Goal: Use online tool/utility: Use online tool/utility

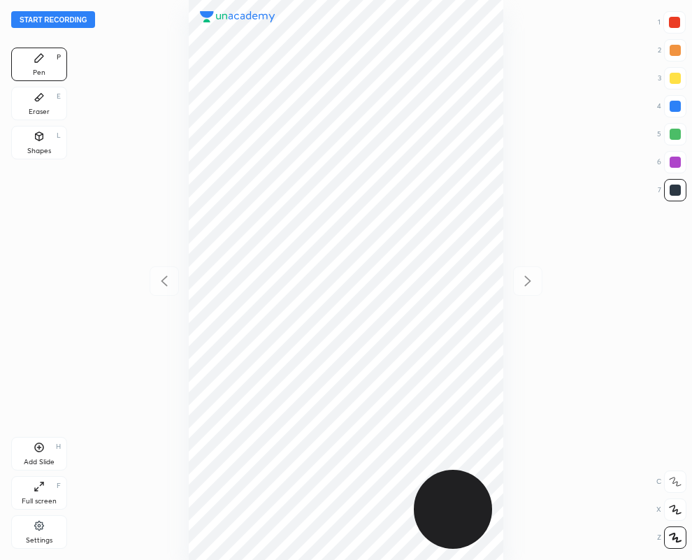
scroll to position [560, 468]
click at [41, 454] on div "Add Slide H" at bounding box center [39, 454] width 56 height 34
click at [164, 287] on icon at bounding box center [164, 281] width 17 height 17
click at [526, 282] on icon at bounding box center [527, 281] width 17 height 17
click at [166, 278] on icon at bounding box center [164, 281] width 17 height 17
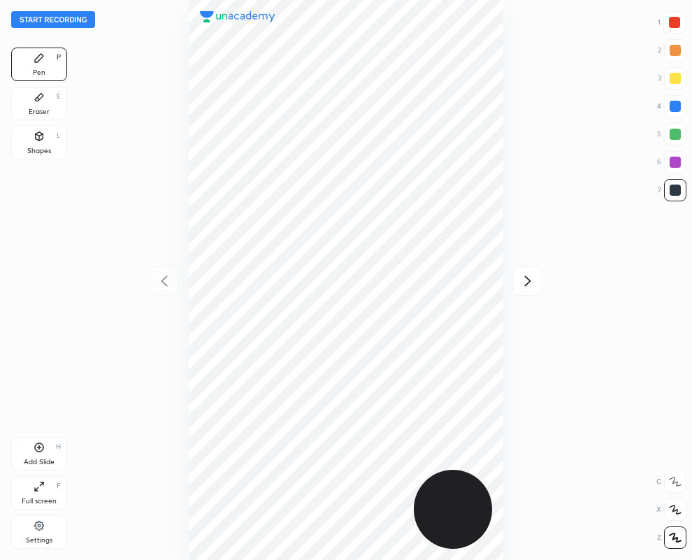
click at [530, 283] on icon at bounding box center [527, 281] width 17 height 17
click at [165, 280] on icon at bounding box center [164, 281] width 17 height 17
click at [526, 278] on icon at bounding box center [528, 280] width 6 height 10
click at [38, 96] on icon at bounding box center [39, 98] width 8 height 8
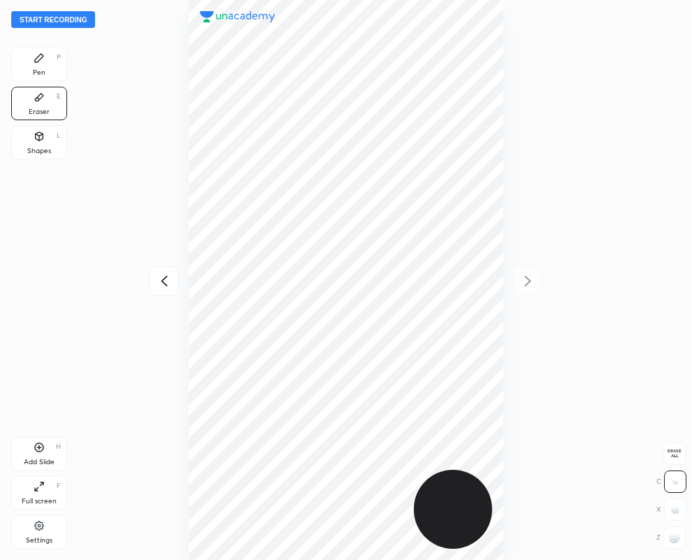
drag, startPoint x: 48, startPoint y: 52, endPoint x: 36, endPoint y: 28, distance: 27.5
click at [47, 52] on div "Pen P" at bounding box center [39, 65] width 56 height 34
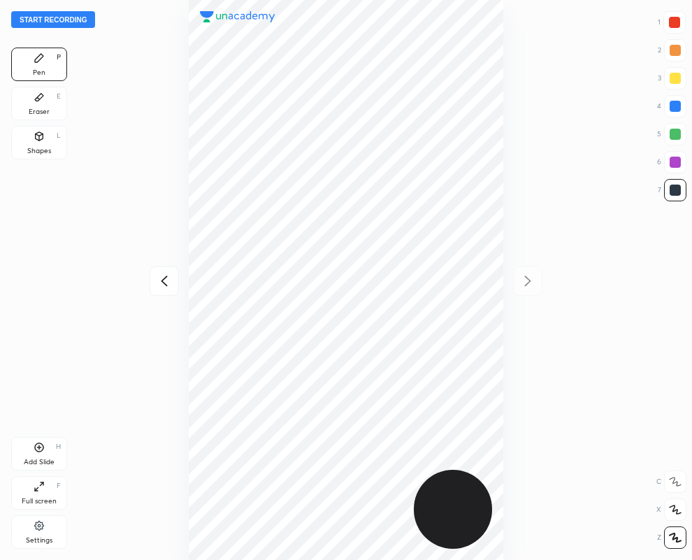
click at [165, 282] on icon at bounding box center [164, 281] width 17 height 17
click at [525, 284] on icon at bounding box center [527, 281] width 17 height 17
drag, startPoint x: 42, startPoint y: 109, endPoint x: 137, endPoint y: 263, distance: 180.8
click at [55, 135] on div "Pen P Eraser E Shapes L" at bounding box center [39, 106] width 56 height 117
click at [35, 106] on div "Eraser E" at bounding box center [39, 104] width 56 height 34
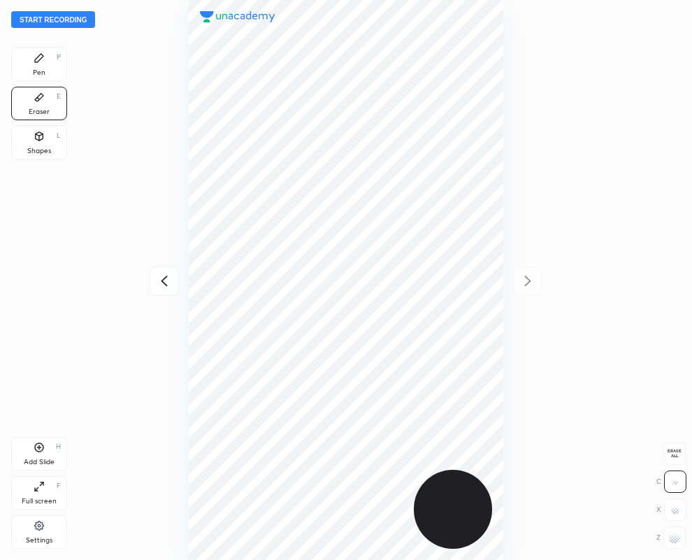
click at [38, 64] on div "Pen P" at bounding box center [39, 65] width 56 height 34
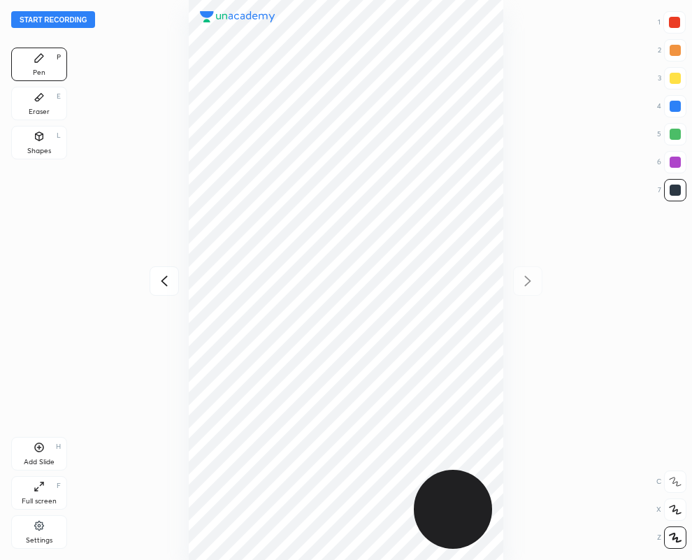
drag, startPoint x: 675, startPoint y: 19, endPoint x: 581, endPoint y: 67, distance: 106.0
click at [675, 20] on div at bounding box center [674, 22] width 11 height 11
click at [163, 280] on icon at bounding box center [164, 280] width 6 height 10
click at [673, 162] on div at bounding box center [675, 162] width 11 height 11
click at [77, 19] on button "Start recording" at bounding box center [53, 19] width 84 height 17
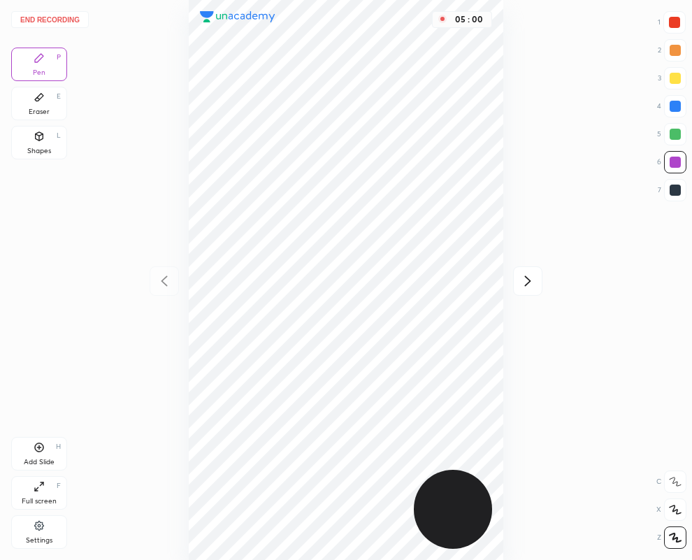
click at [529, 280] on icon at bounding box center [528, 280] width 6 height 10
click at [73, 16] on button "End recording" at bounding box center [50, 19] width 78 height 17
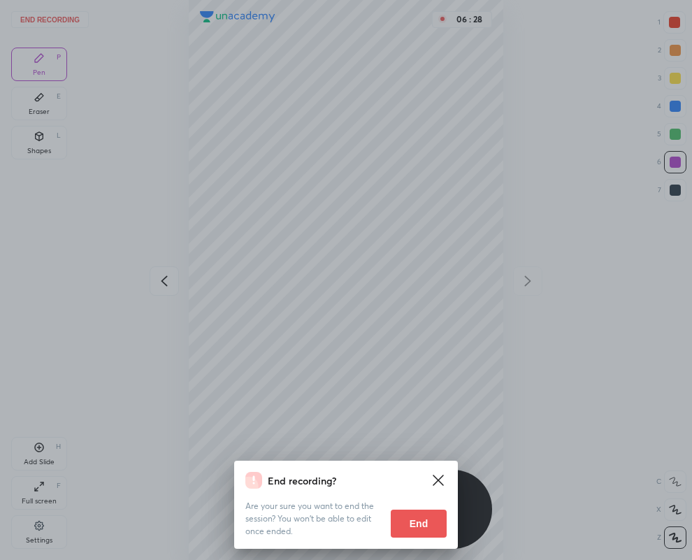
click at [420, 522] on button "End" at bounding box center [419, 524] width 56 height 28
